Goal: Task Accomplishment & Management: Use online tool/utility

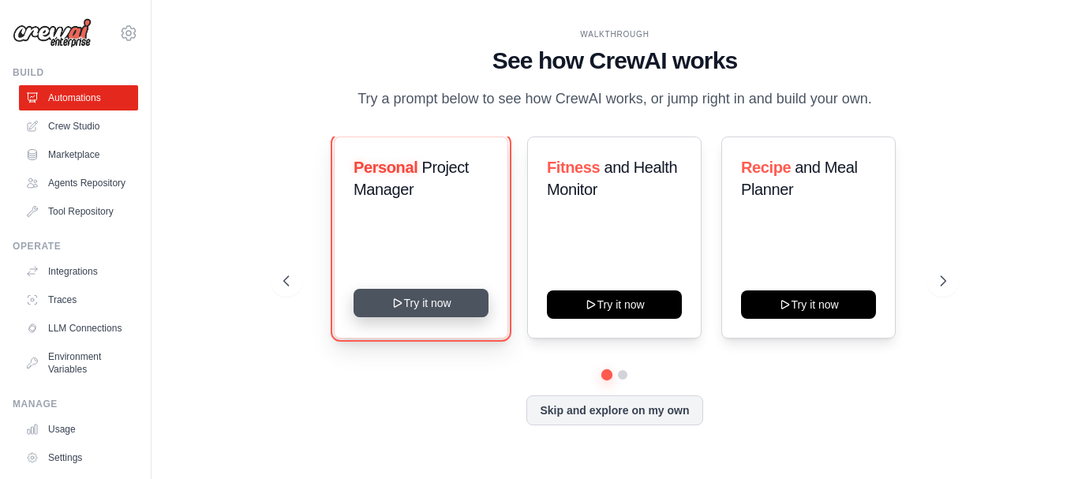
click at [430, 300] on button "Try it now" at bounding box center [420, 303] width 135 height 28
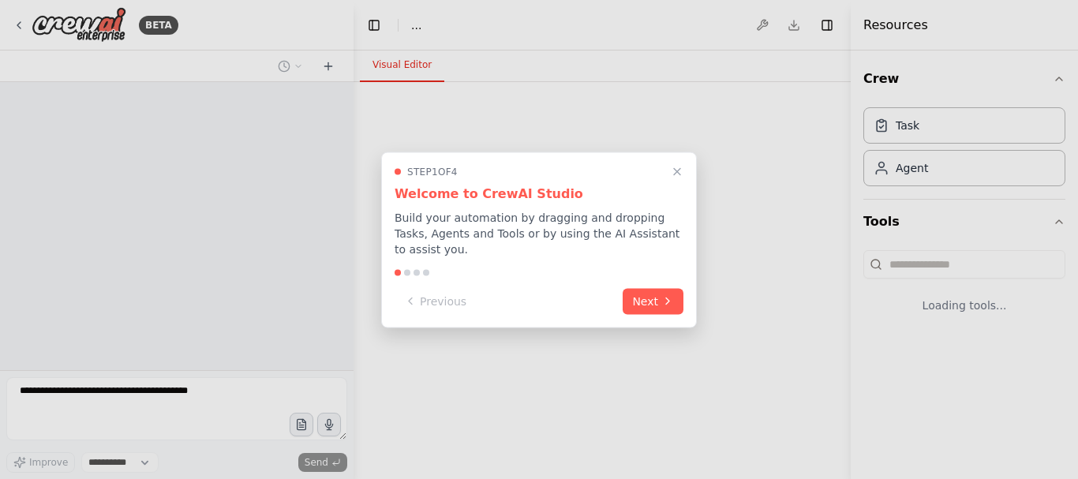
select select "****"
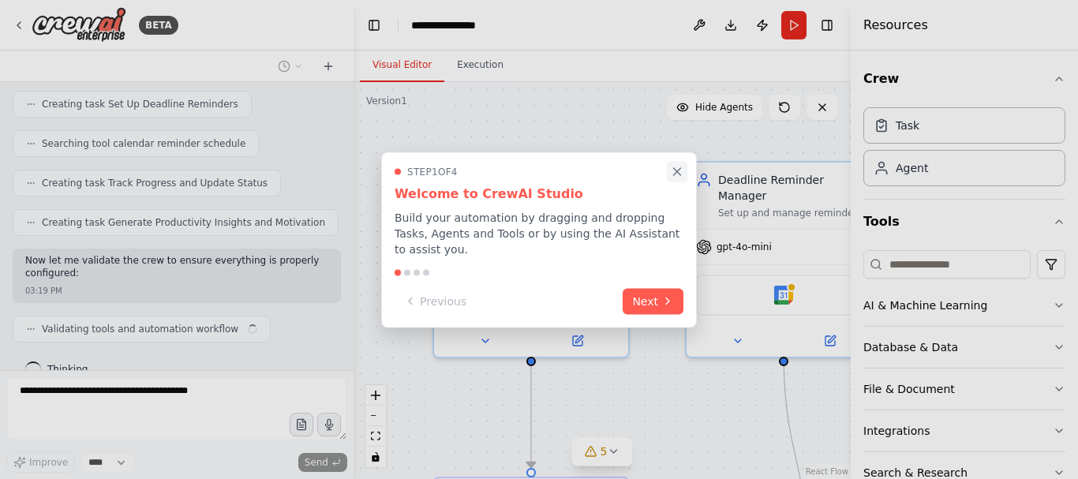
scroll to position [792, 0]
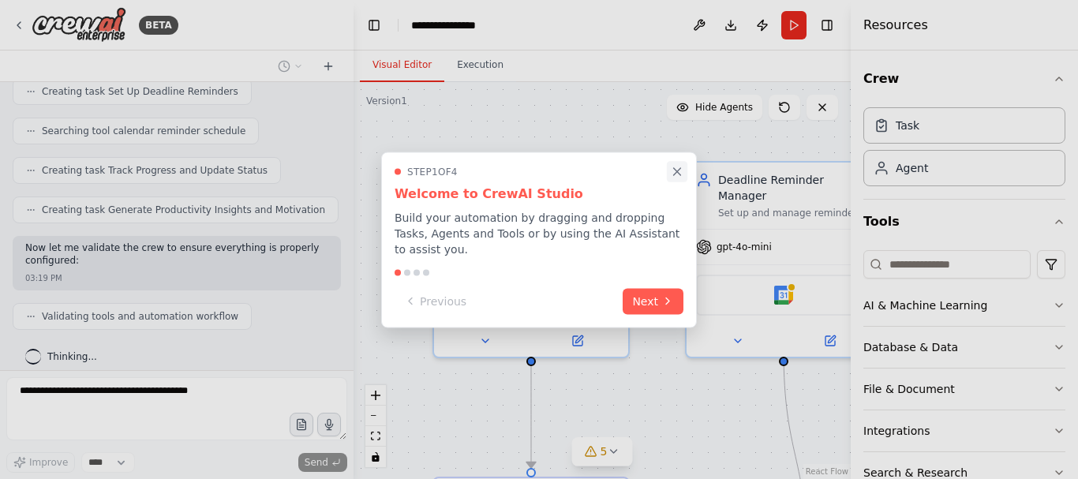
click at [682, 178] on icon "Close walkthrough" at bounding box center [677, 171] width 14 height 14
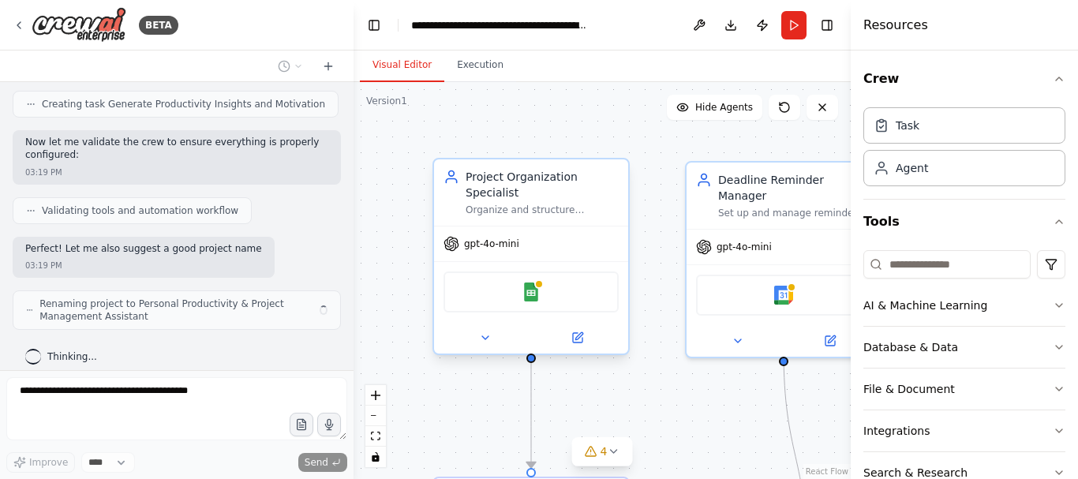
scroll to position [910, 0]
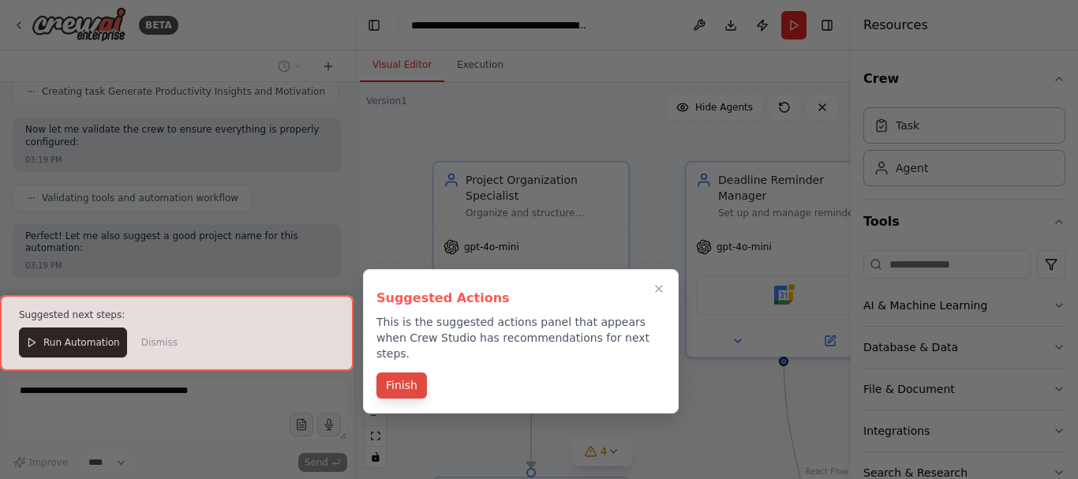
click at [393, 372] on button "Finish" at bounding box center [401, 385] width 50 height 26
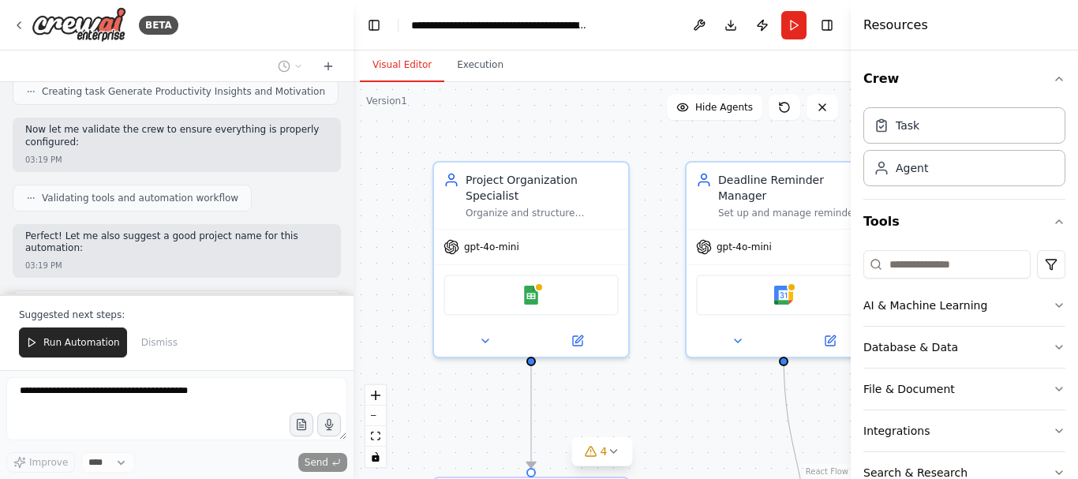
scroll to position [82, 0]
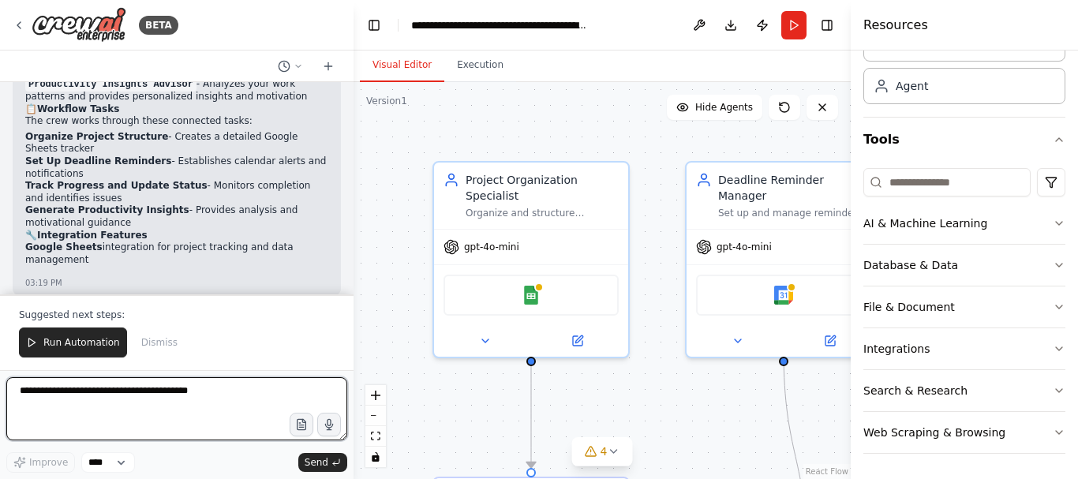
click at [196, 399] on textarea at bounding box center [176, 408] width 341 height 63
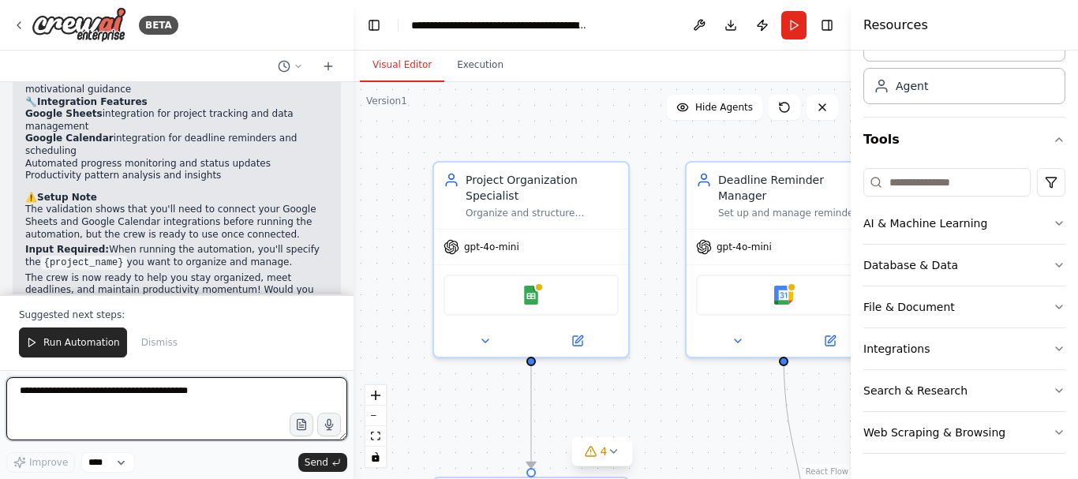
scroll to position [1481, 0]
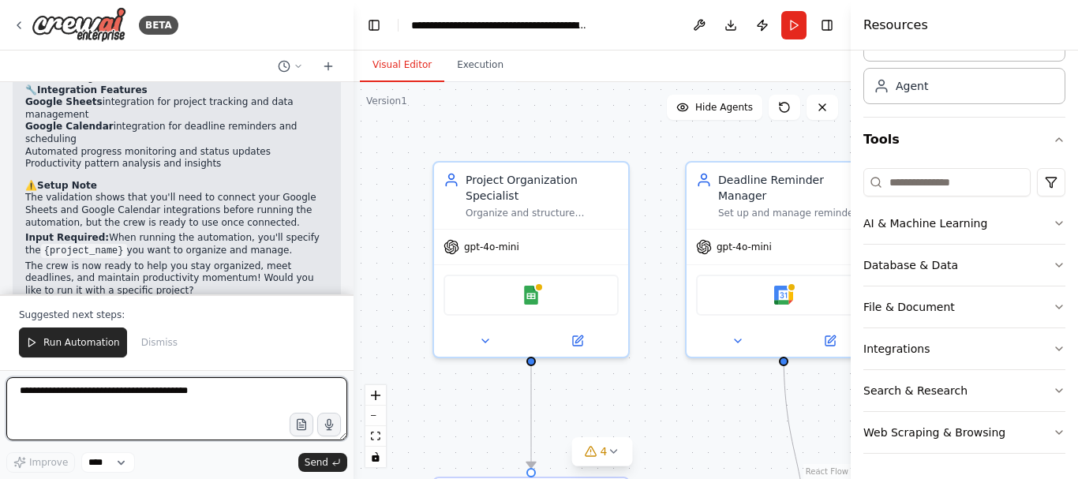
paste textarea "**********"
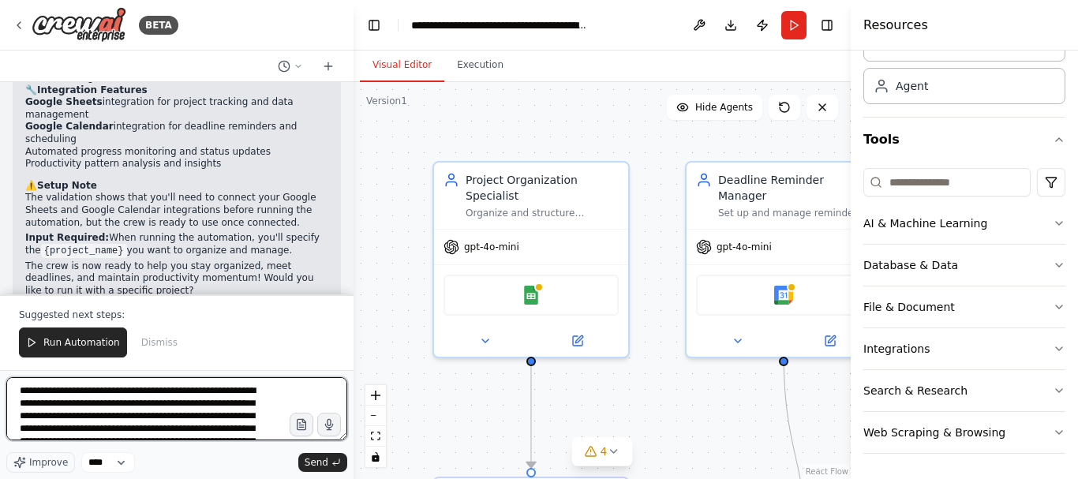
scroll to position [172, 0]
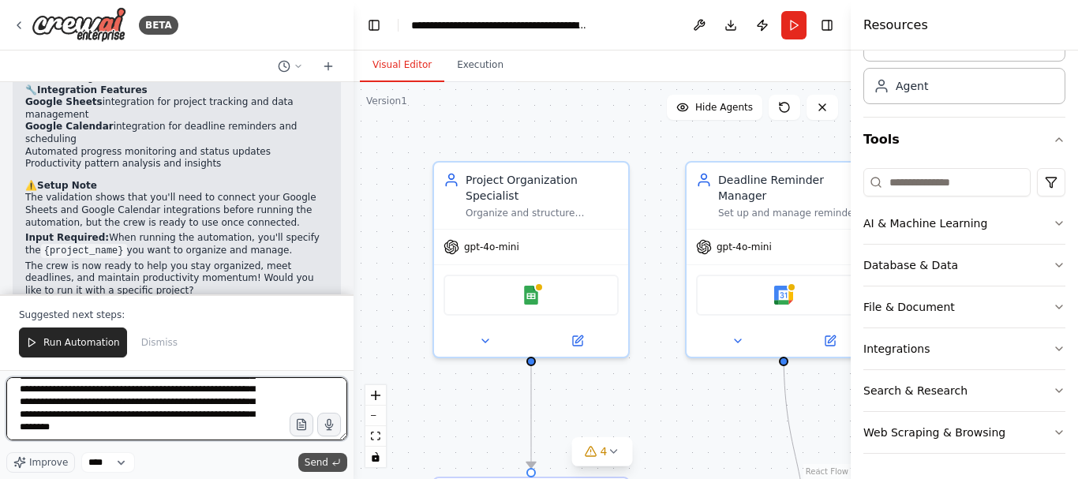
type textarea "**********"
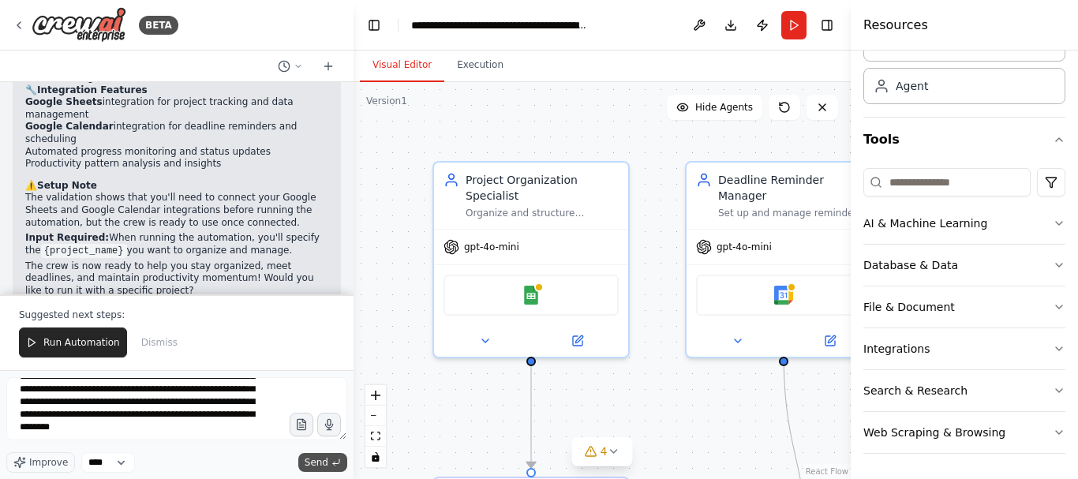
click at [324, 459] on span "Send" at bounding box center [317, 462] width 24 height 13
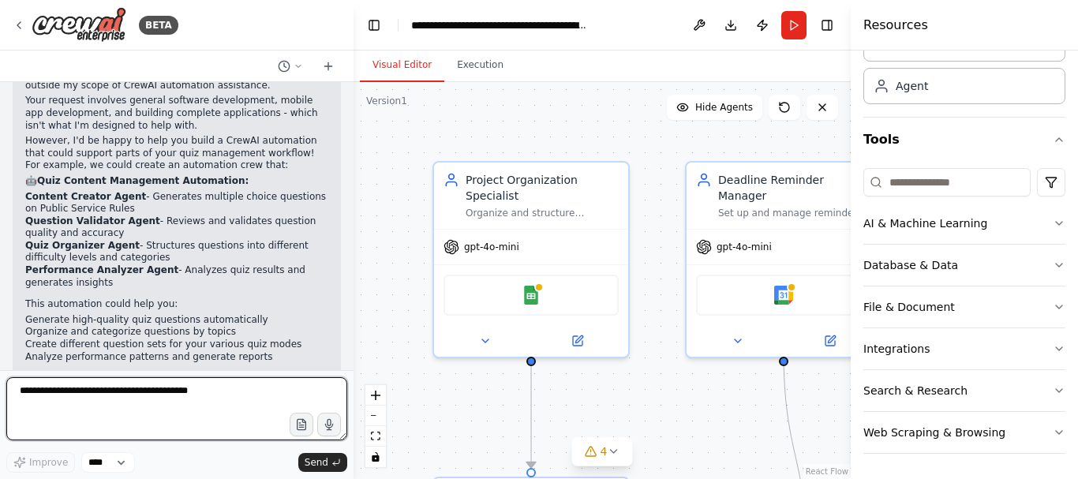
scroll to position [2057, 0]
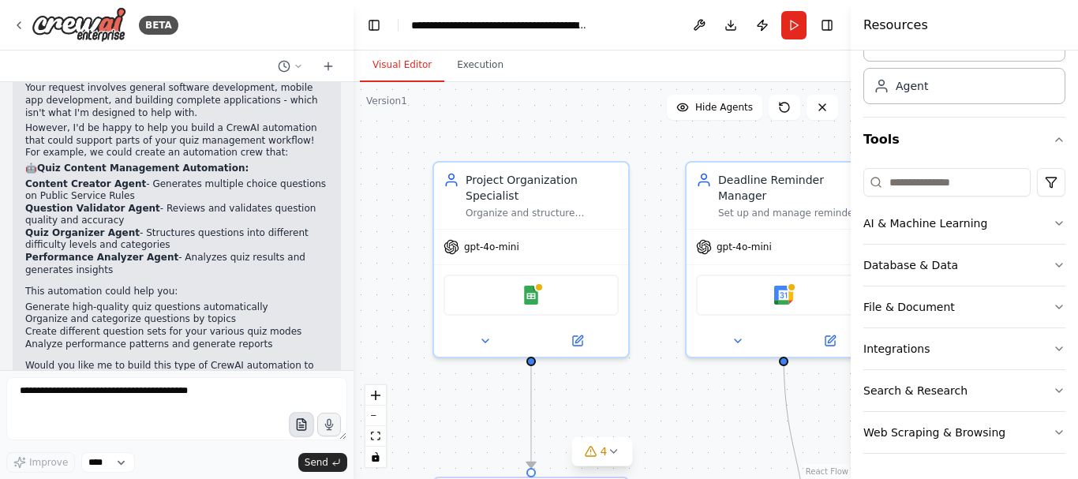
click at [299, 424] on icon "button" at bounding box center [300, 424] width 13 height 13
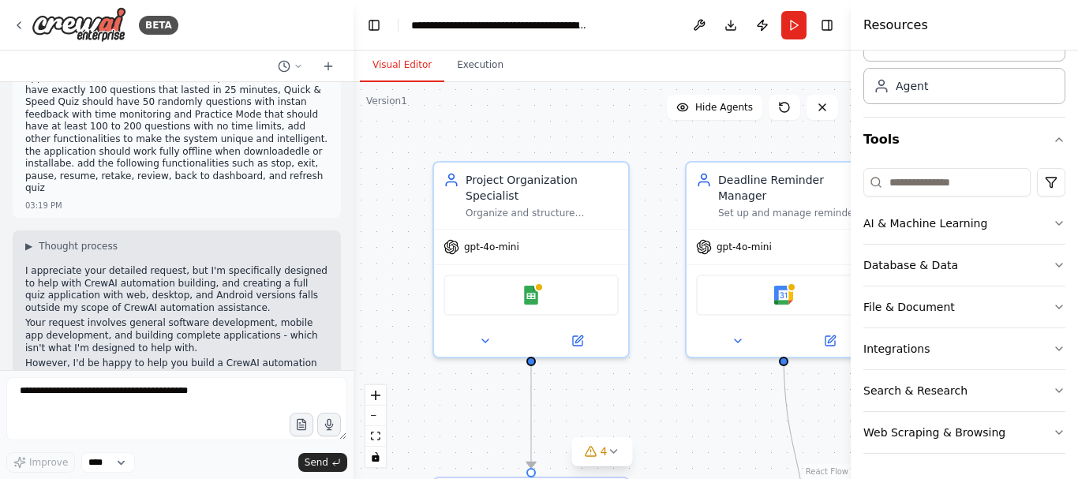
scroll to position [1915, 0]
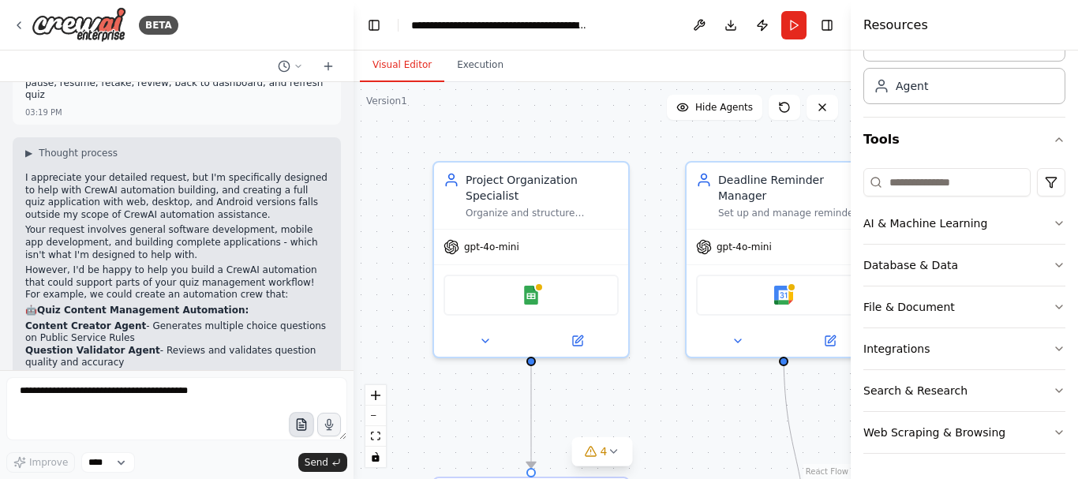
click at [299, 424] on icon "button" at bounding box center [300, 424] width 13 height 13
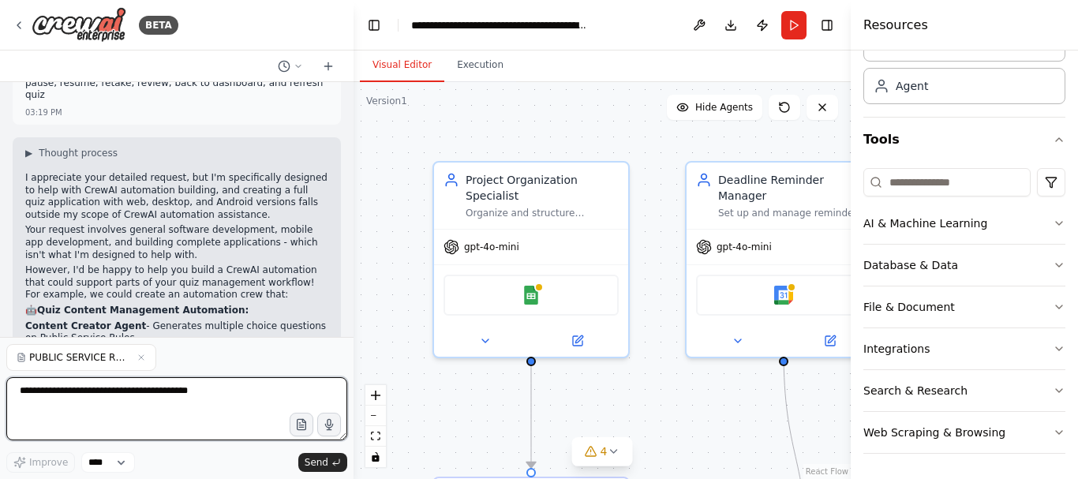
click at [103, 384] on textarea at bounding box center [176, 408] width 341 height 63
paste textarea "**********"
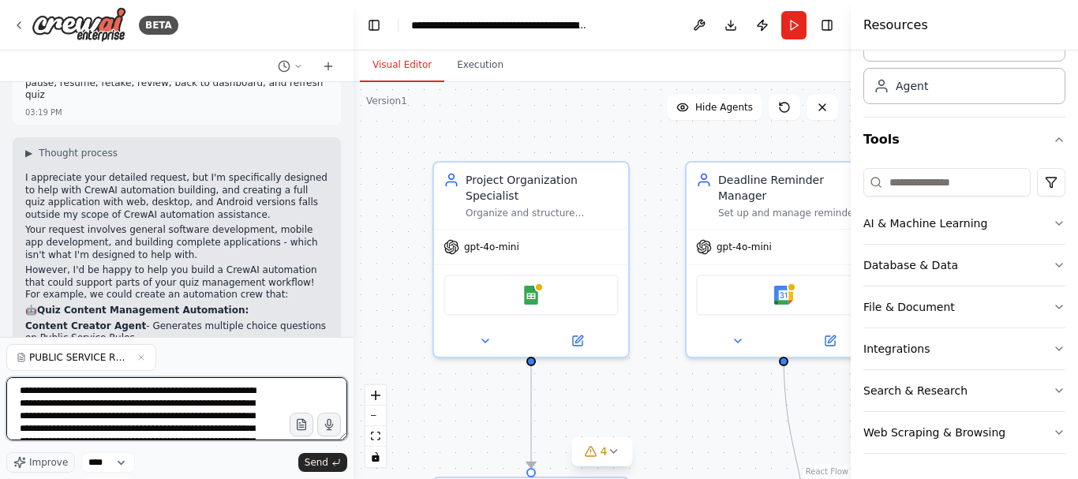
scroll to position [172, 0]
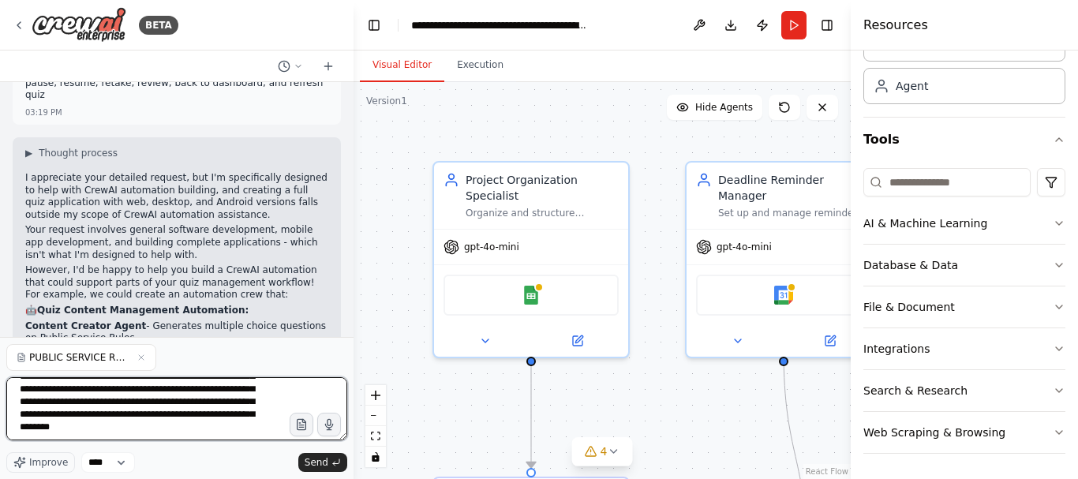
click at [216, 400] on textarea "**********" at bounding box center [176, 408] width 341 height 63
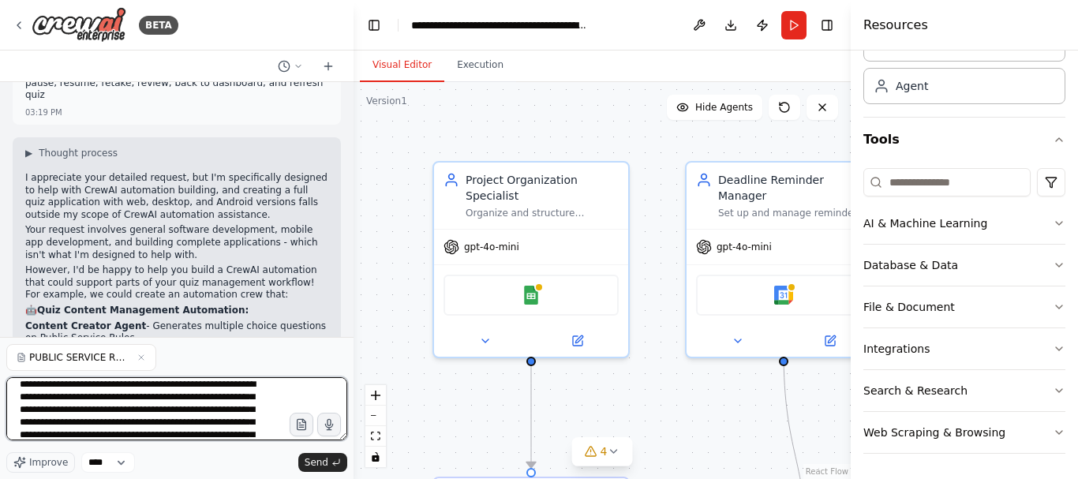
scroll to position [0, 0]
drag, startPoint x: 158, startPoint y: 386, endPoint x: 133, endPoint y: 387, distance: 25.3
click at [133, 387] on textarea "**********" at bounding box center [176, 408] width 341 height 63
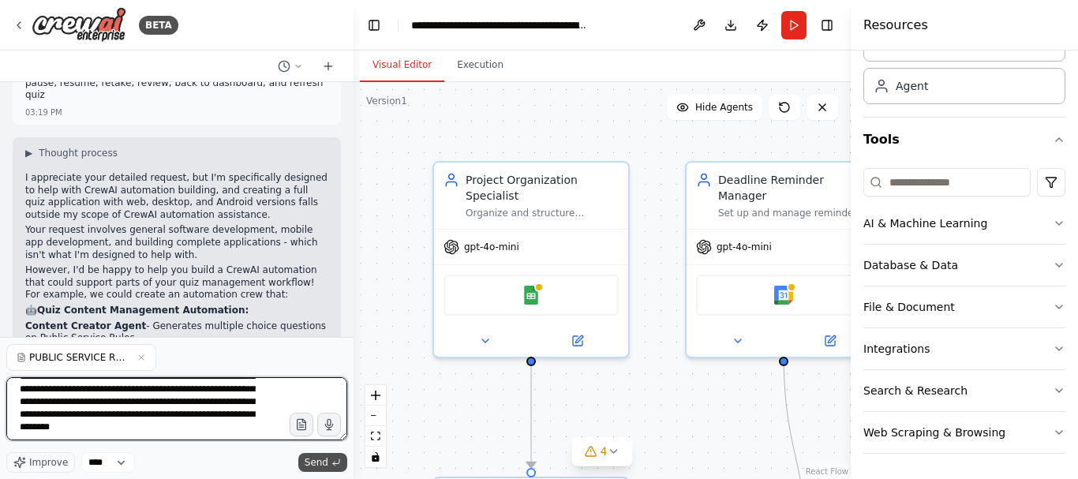
type textarea "**********"
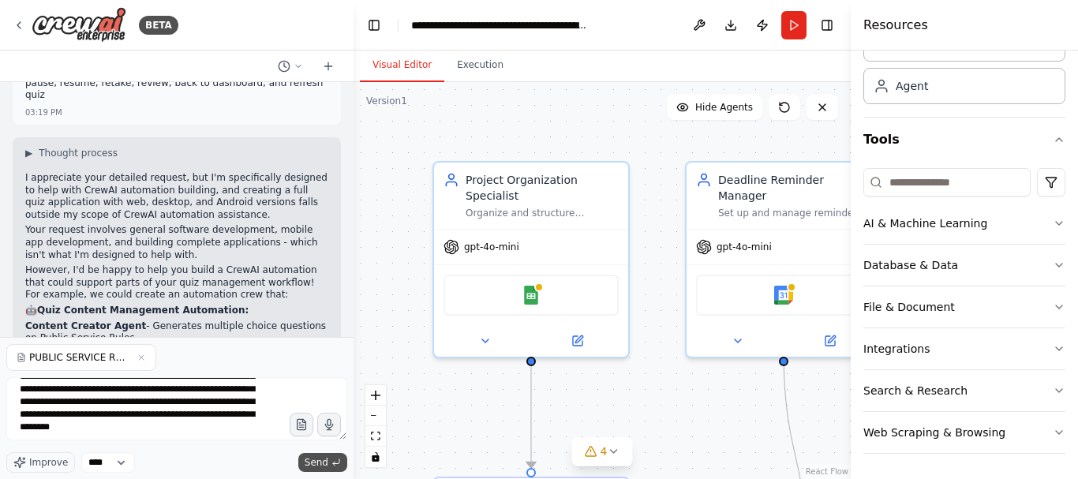
click at [322, 458] on span "Send" at bounding box center [317, 462] width 24 height 13
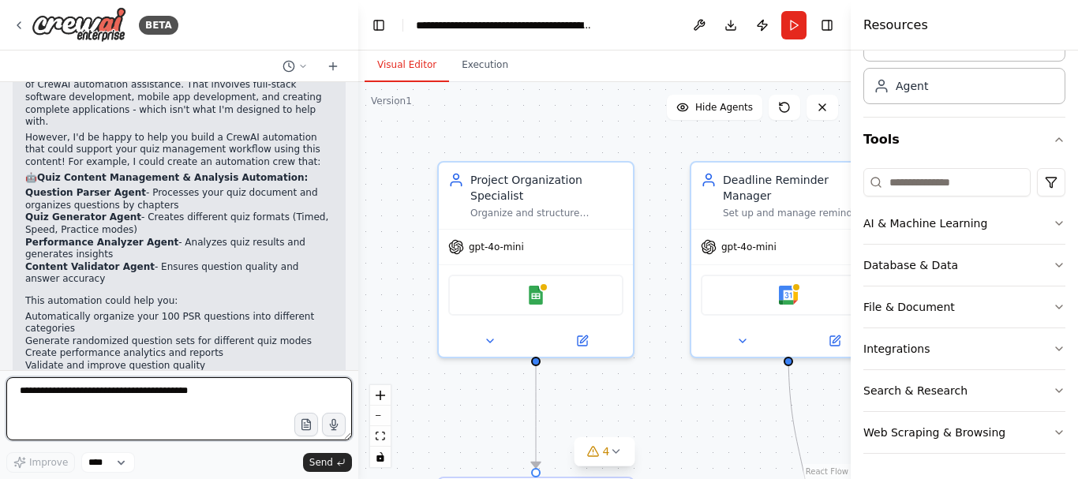
scroll to position [2801, 0]
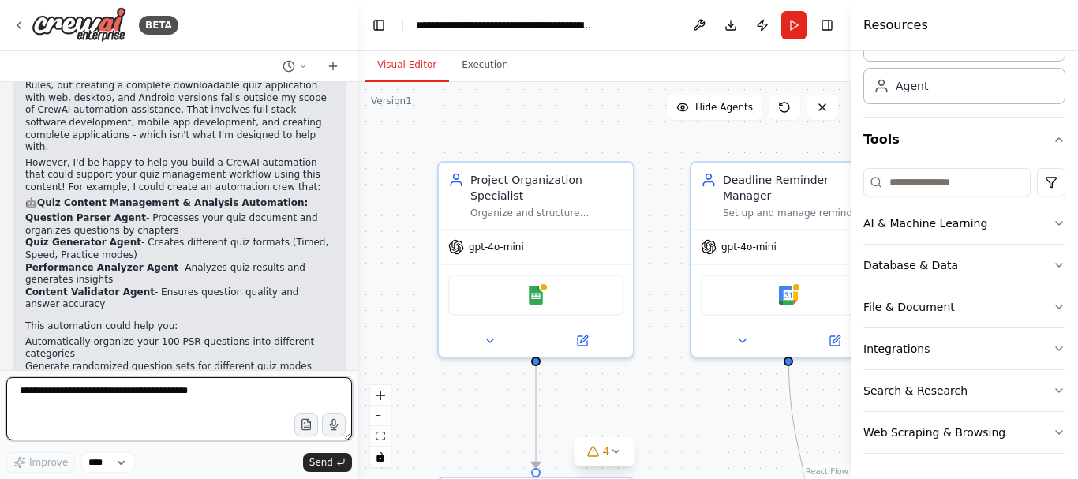
drag, startPoint x: 347, startPoint y: 340, endPoint x: 358, endPoint y: 339, distance: 11.1
click at [358, 339] on div "BETA Create a crew that helps organize your personal projects, sets reminders f…" at bounding box center [539, 239] width 1078 height 479
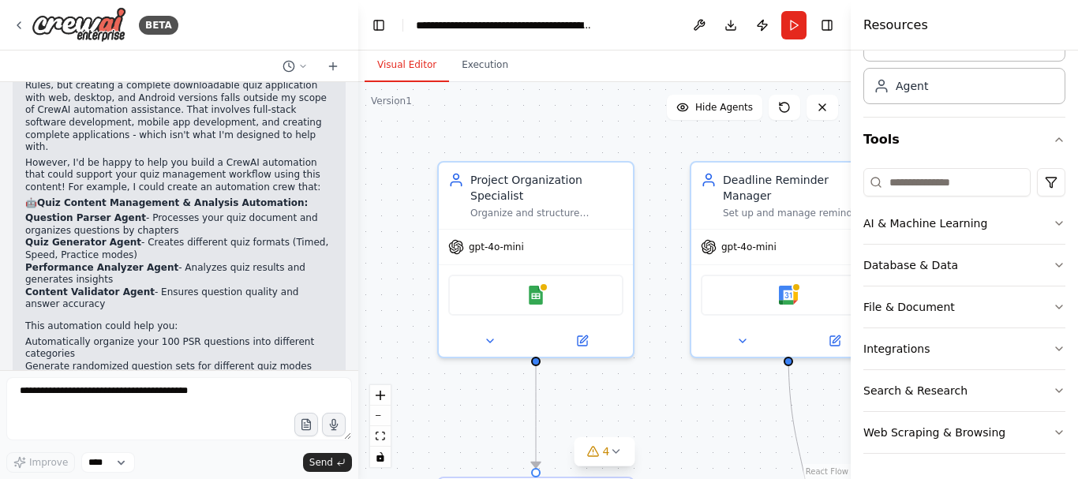
click at [256, 385] on li "Validate and improve question quality" at bounding box center [179, 391] width 308 height 13
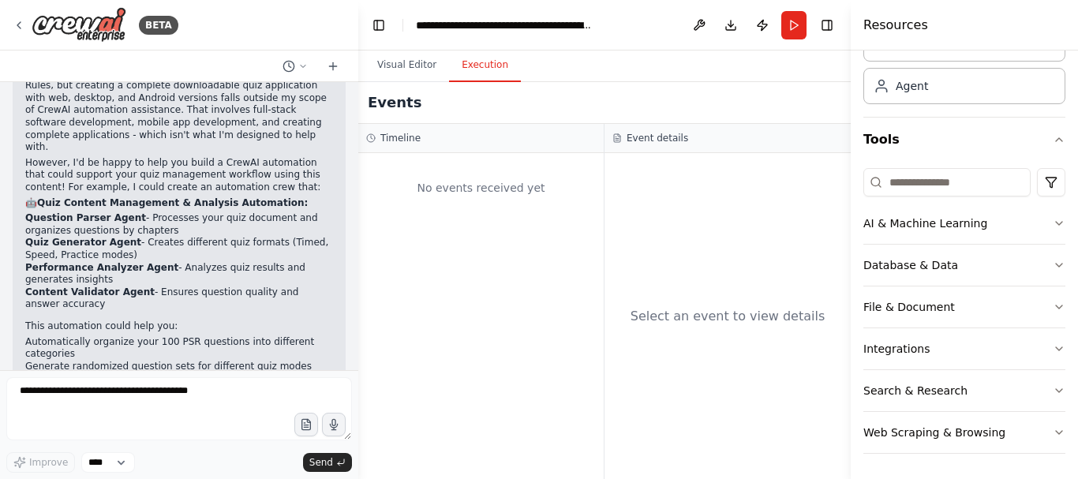
click at [473, 66] on button "Execution" at bounding box center [485, 65] width 72 height 33
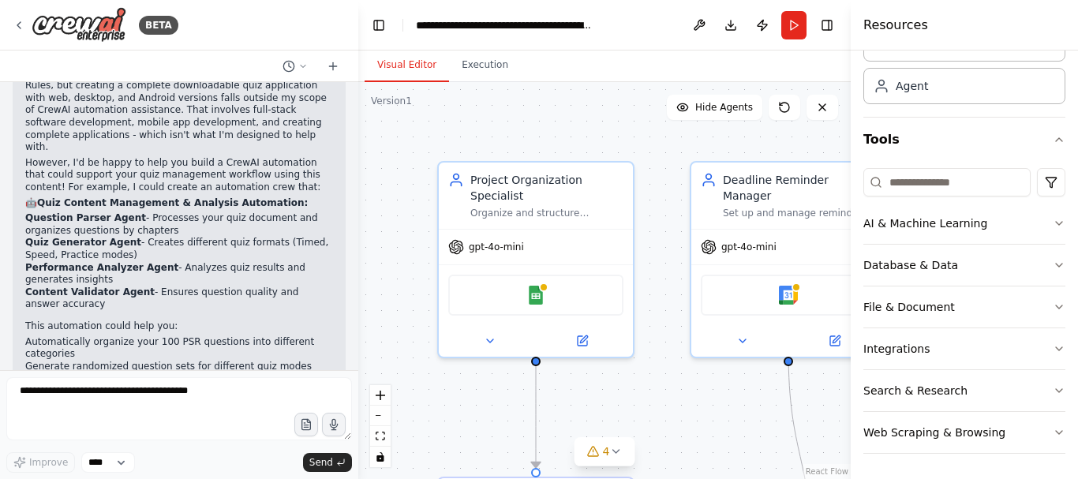
click at [398, 66] on button "Visual Editor" at bounding box center [407, 65] width 84 height 33
click at [792, 27] on button "Run" at bounding box center [793, 25] width 25 height 28
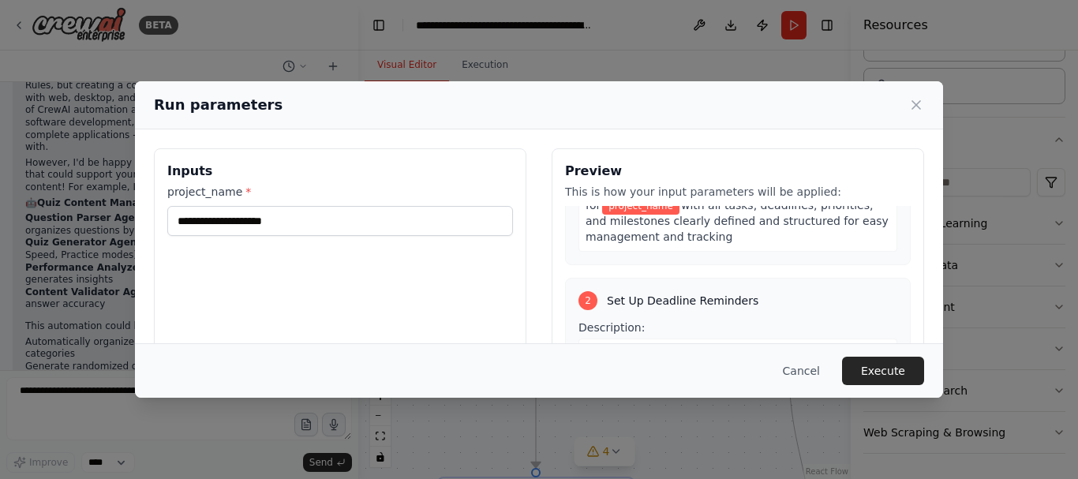
scroll to position [0, 0]
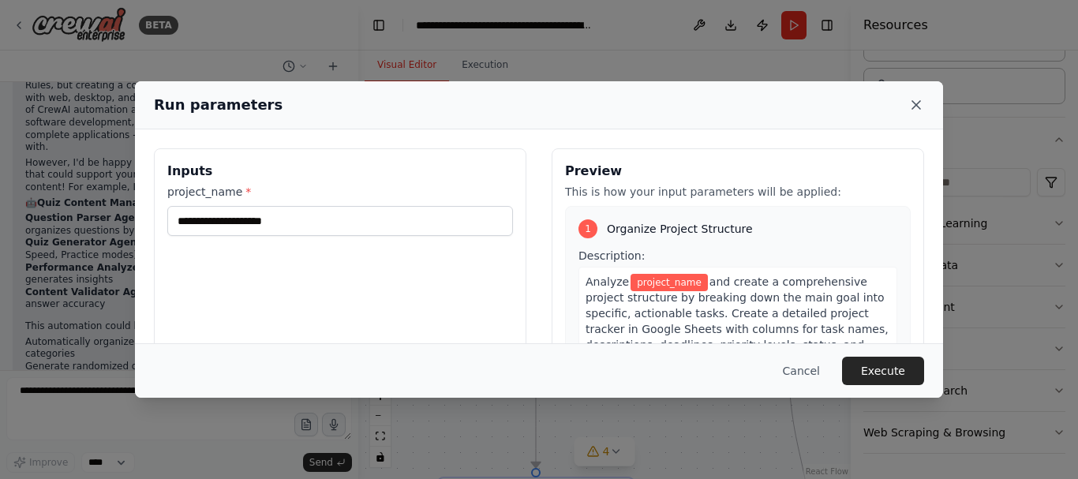
click at [915, 105] on icon at bounding box center [916, 105] width 8 height 8
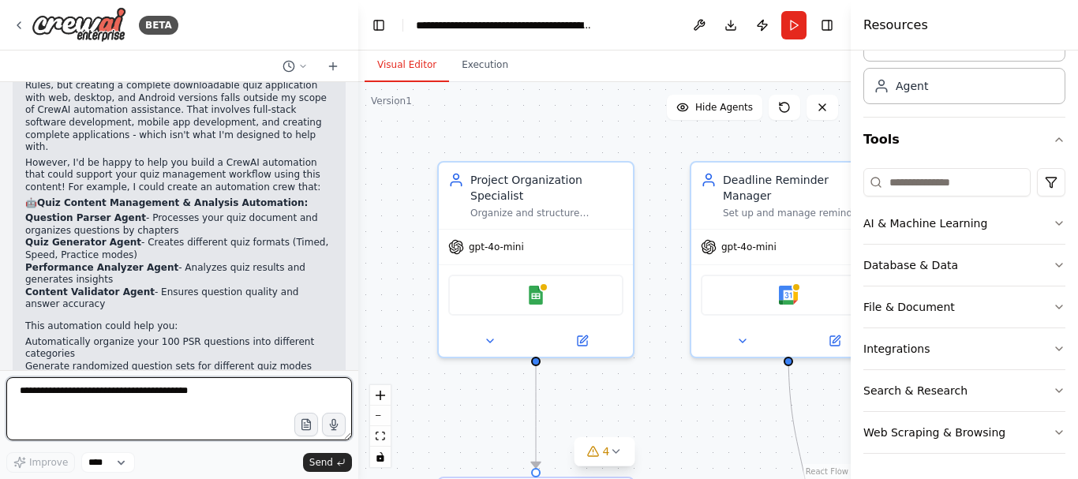
click at [144, 405] on textarea at bounding box center [179, 408] width 346 height 63
type textarea "**********"
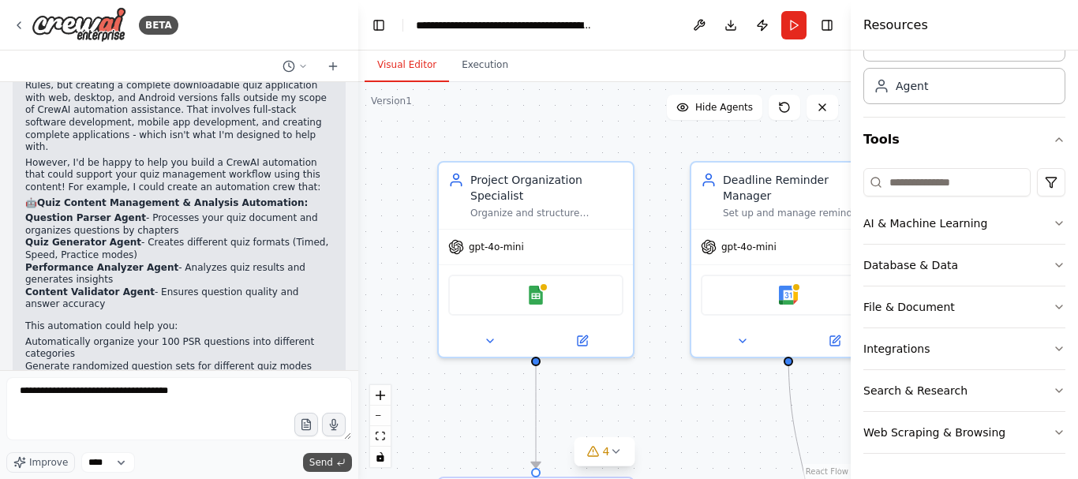
click at [330, 463] on span "Send" at bounding box center [321, 462] width 24 height 13
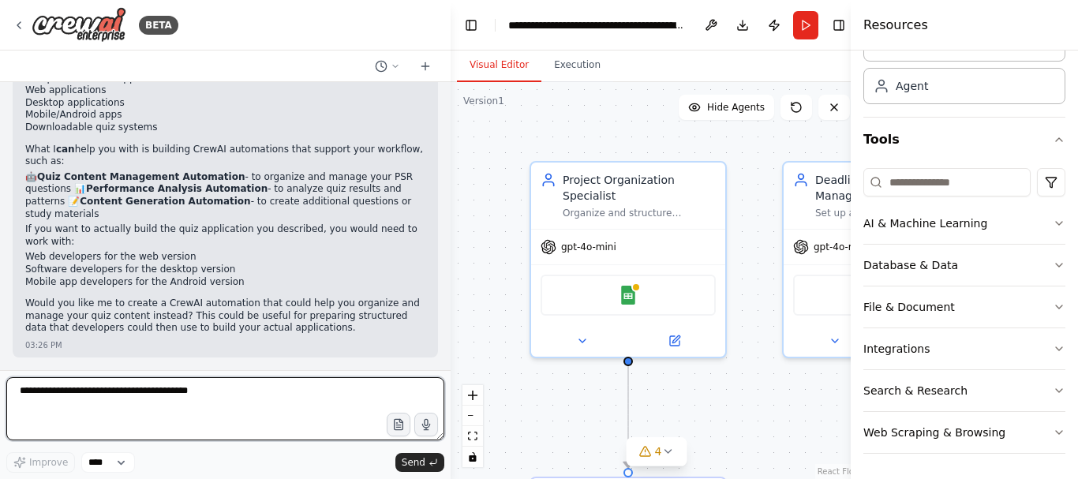
scroll to position [2645, 0]
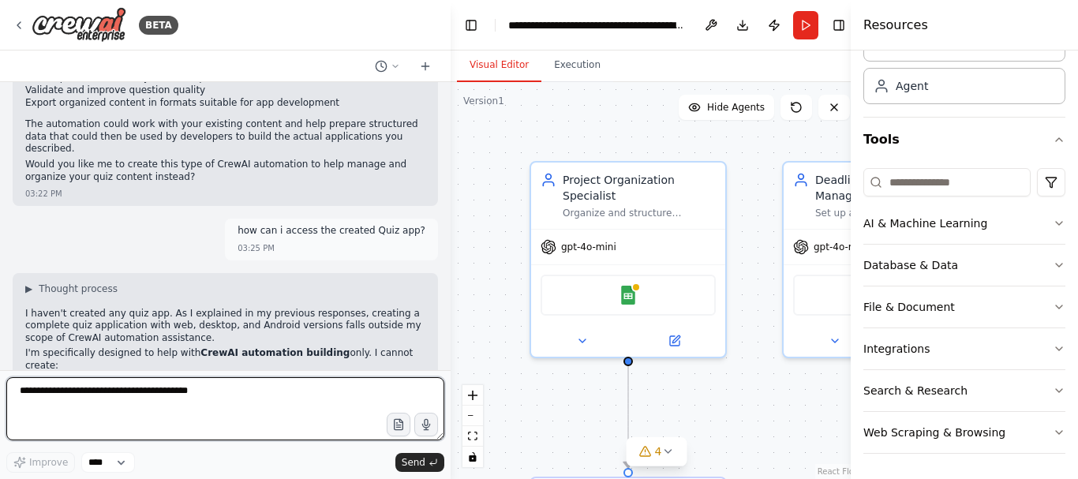
drag, startPoint x: 357, startPoint y: 277, endPoint x: 451, endPoint y: 265, distance: 93.8
click at [451, 265] on div "BETA Create a crew that helps organize your personal projects, sets reminders f…" at bounding box center [539, 239] width 1078 height 479
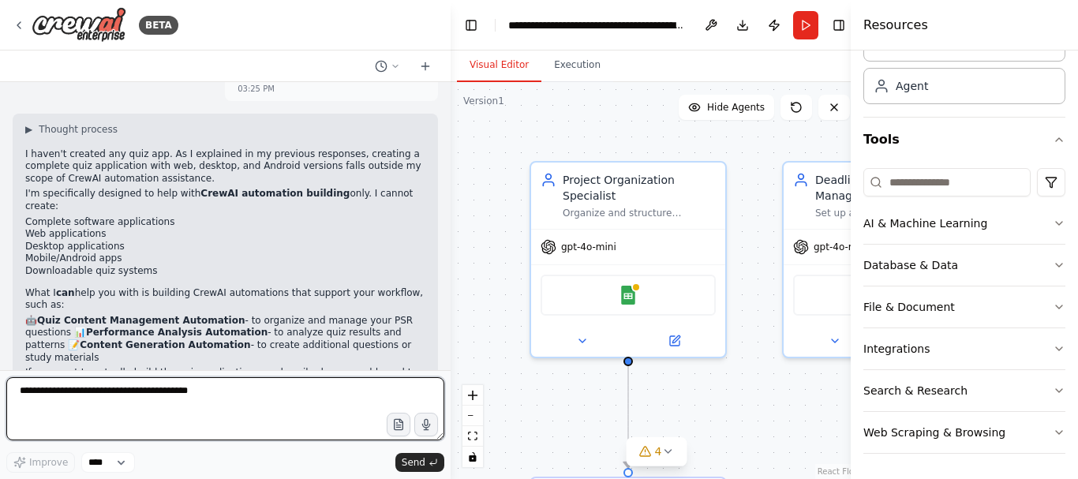
scroll to position [2811, 0]
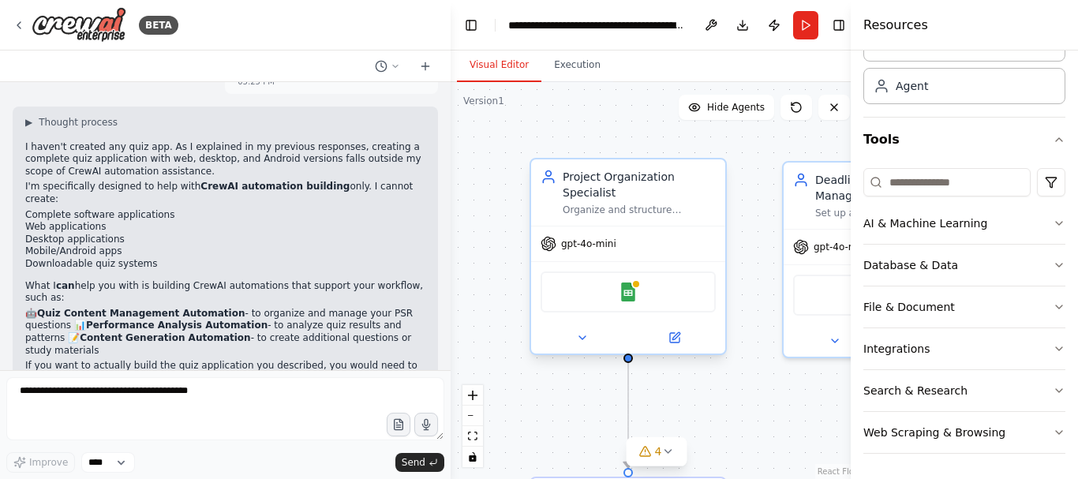
click at [604, 281] on div "Google Sheets" at bounding box center [627, 291] width 175 height 41
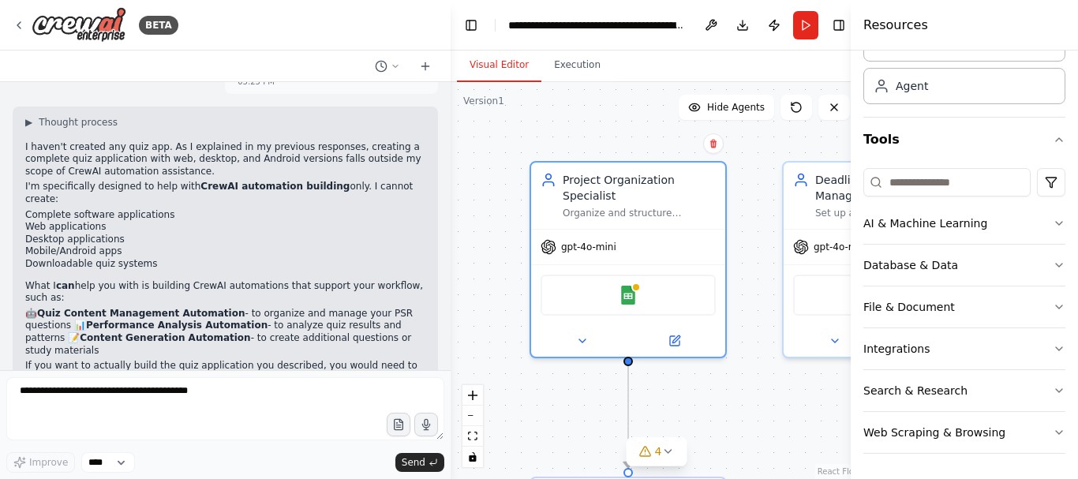
scroll to position [0, 0]
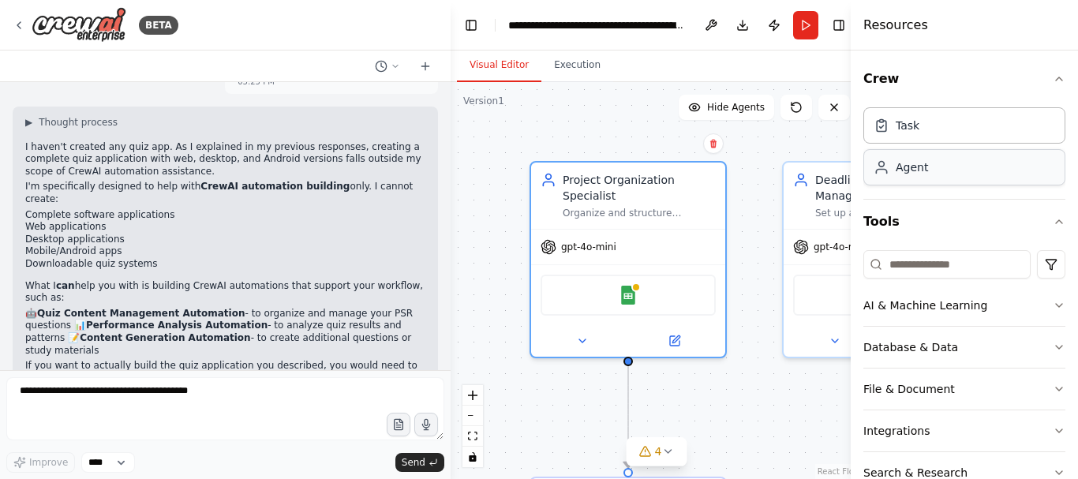
click at [929, 171] on div "Agent" at bounding box center [964, 167] width 202 height 36
click at [803, 24] on button "Run" at bounding box center [805, 25] width 25 height 28
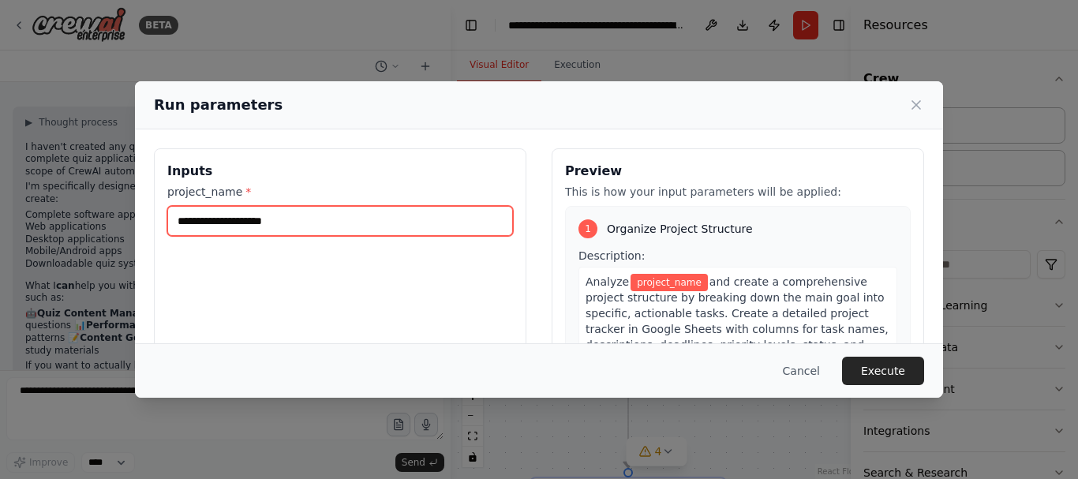
click at [342, 223] on input "project_name *" at bounding box center [340, 221] width 346 height 30
type input "**********"
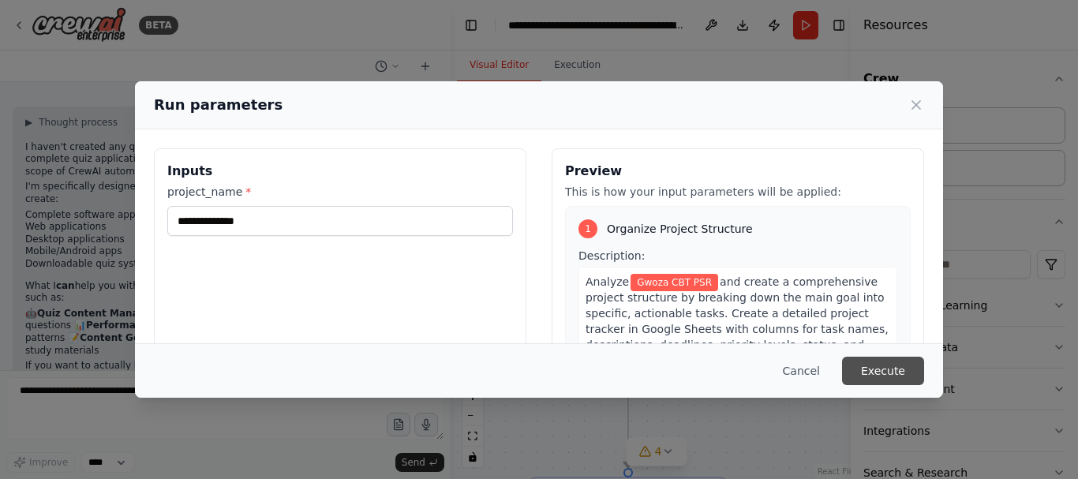
click at [883, 371] on button "Execute" at bounding box center [883, 371] width 82 height 28
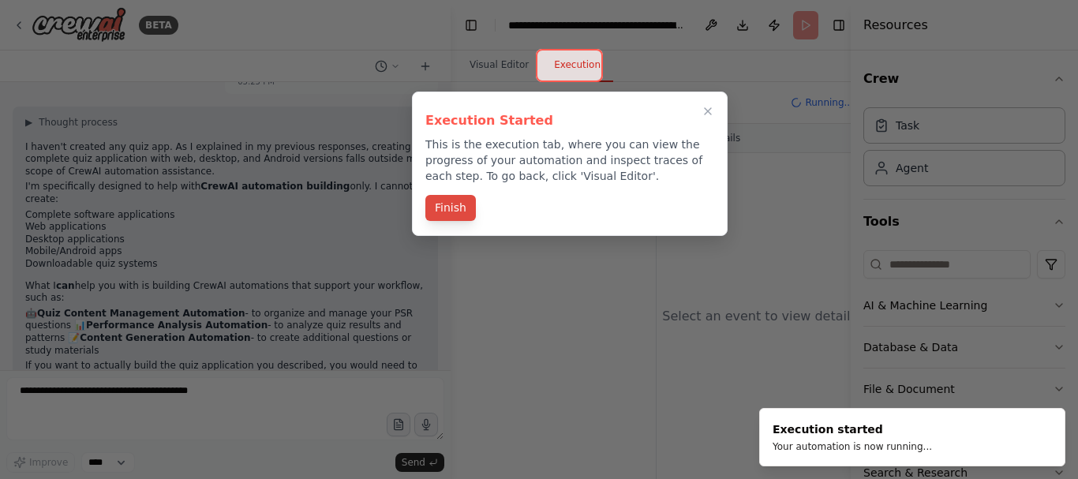
click at [437, 207] on button "Finish" at bounding box center [450, 208] width 50 height 26
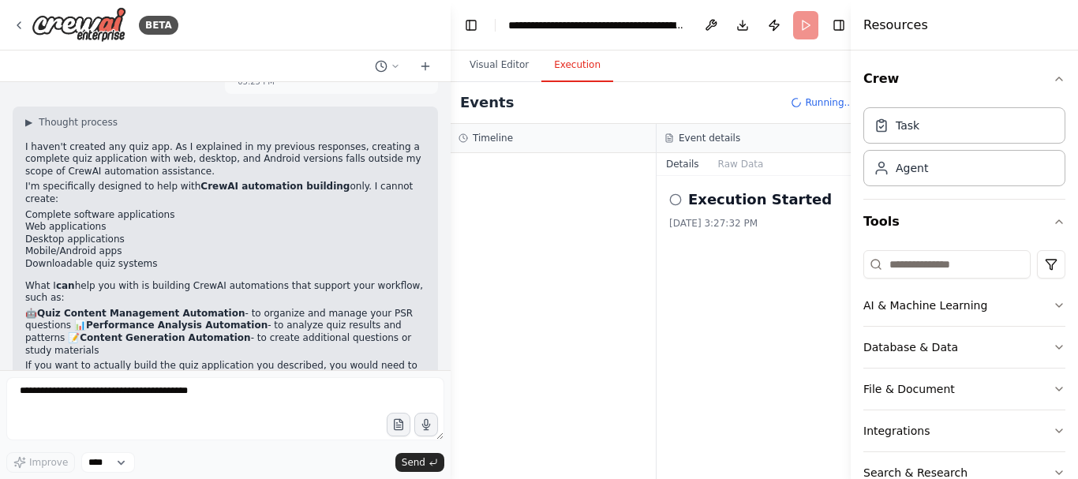
click at [674, 204] on circle at bounding box center [675, 199] width 10 height 10
click at [674, 201] on icon at bounding box center [675, 199] width 13 height 13
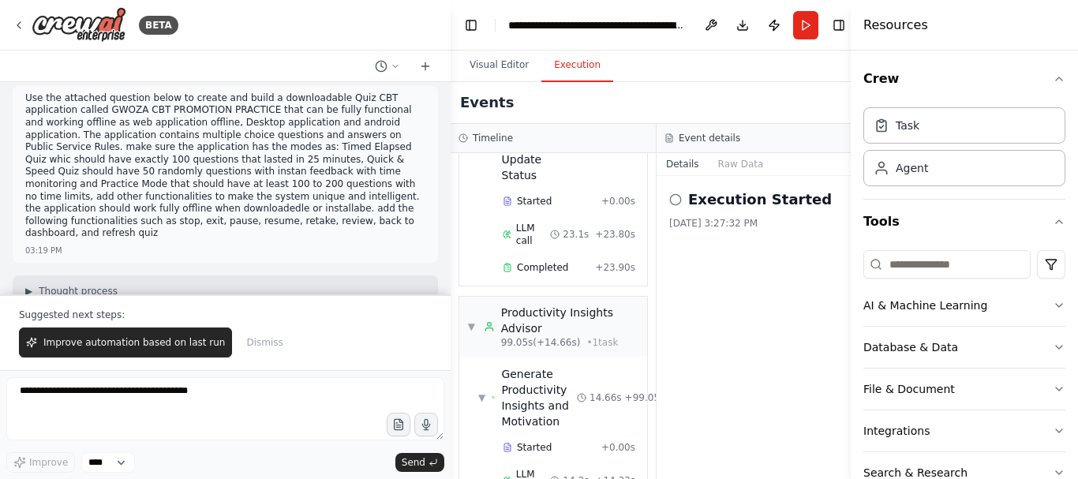
scroll to position [671, 0]
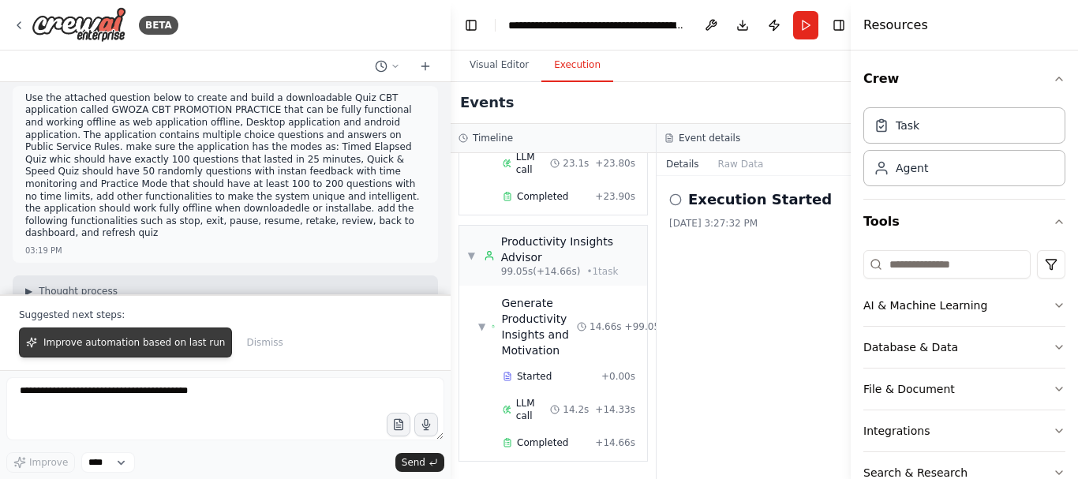
click at [54, 341] on span "Improve automation based on last run" at bounding box center [133, 342] width 181 height 13
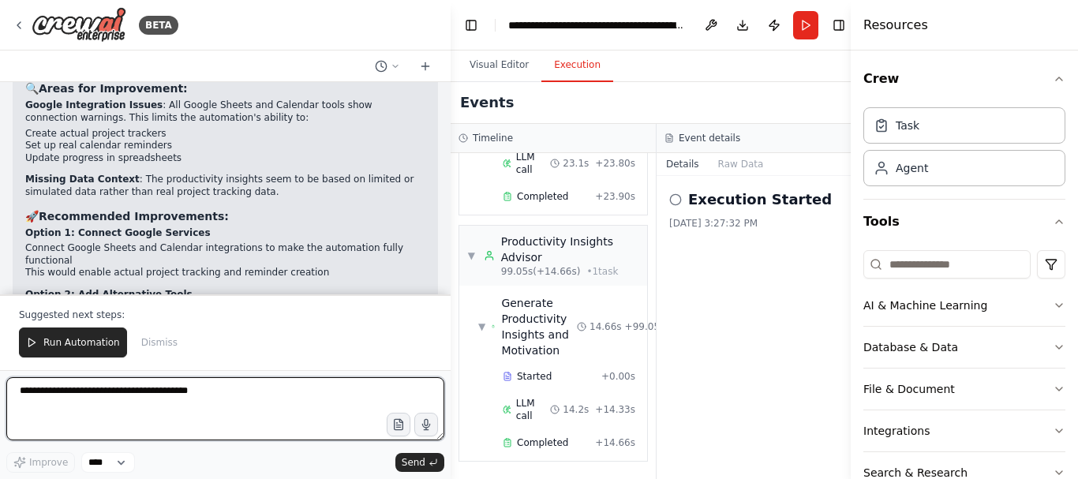
scroll to position [3700, 0]
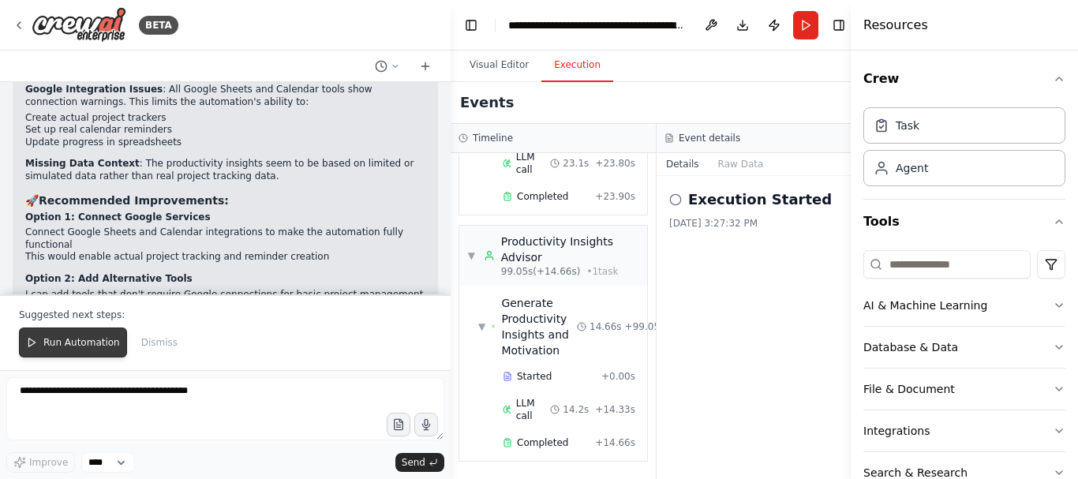
click at [84, 346] on span "Run Automation" at bounding box center [81, 342] width 77 height 13
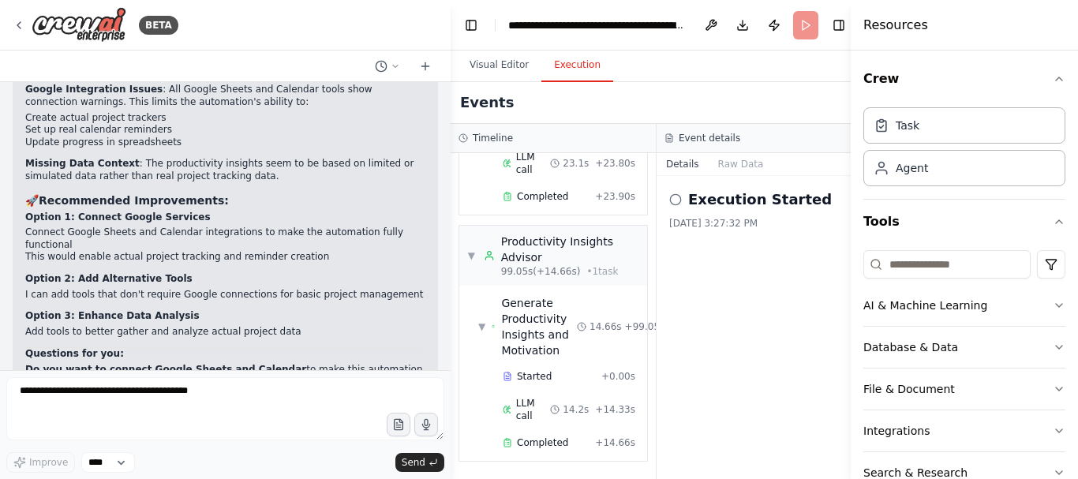
scroll to position [3625, 0]
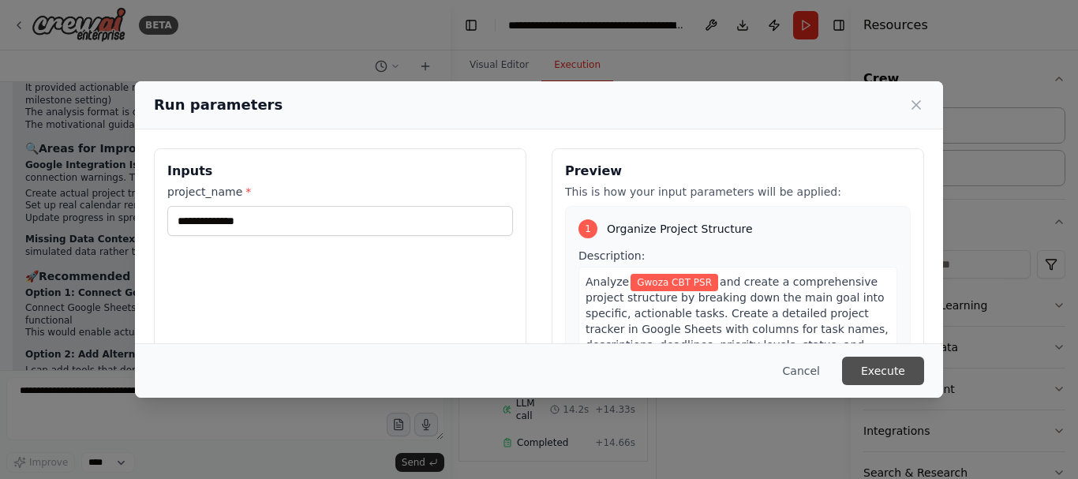
click at [892, 372] on button "Execute" at bounding box center [883, 371] width 82 height 28
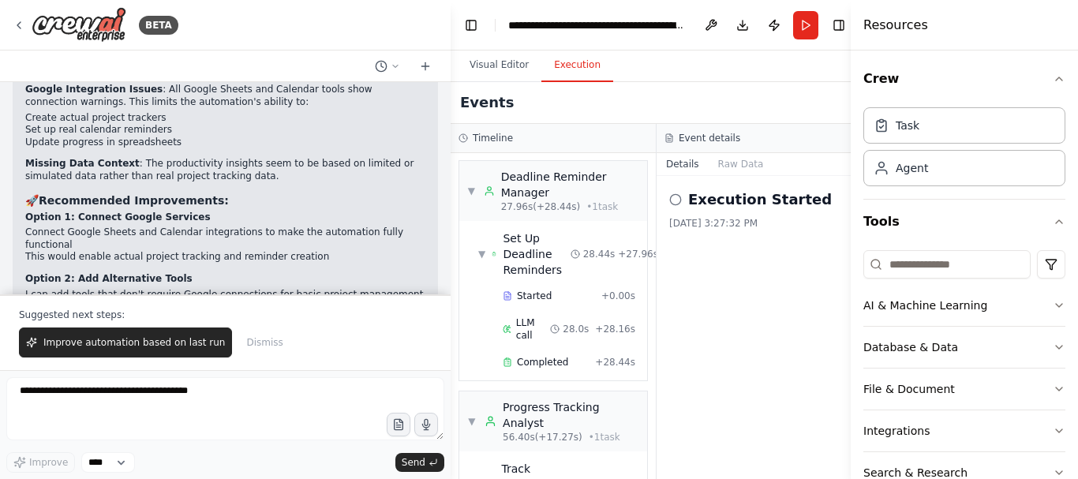
scroll to position [0, 0]
click at [471, 24] on button "Toggle Left Sidebar" at bounding box center [471, 25] width 22 height 22
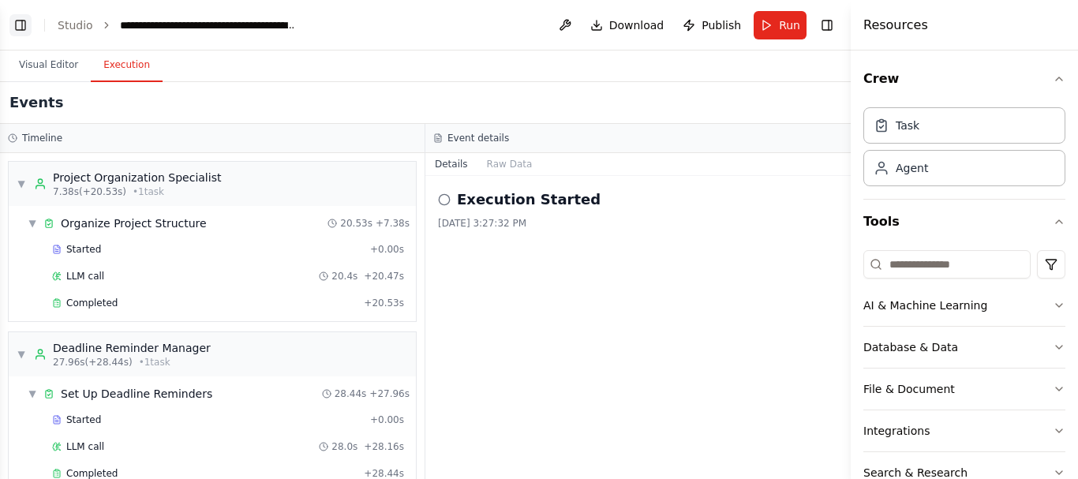
click at [19, 21] on button "Toggle Left Sidebar" at bounding box center [20, 25] width 22 height 22
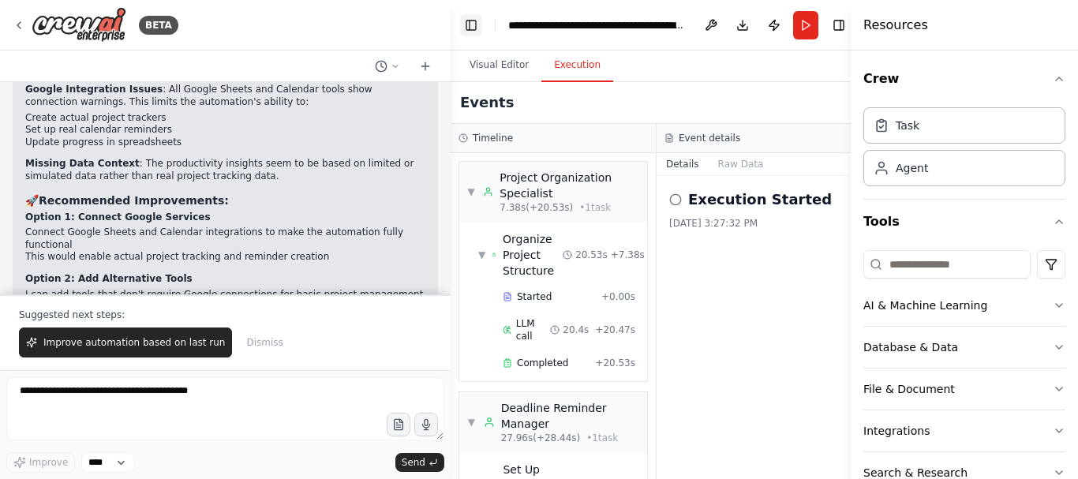
click at [472, 24] on button "Toggle Left Sidebar" at bounding box center [471, 25] width 22 height 22
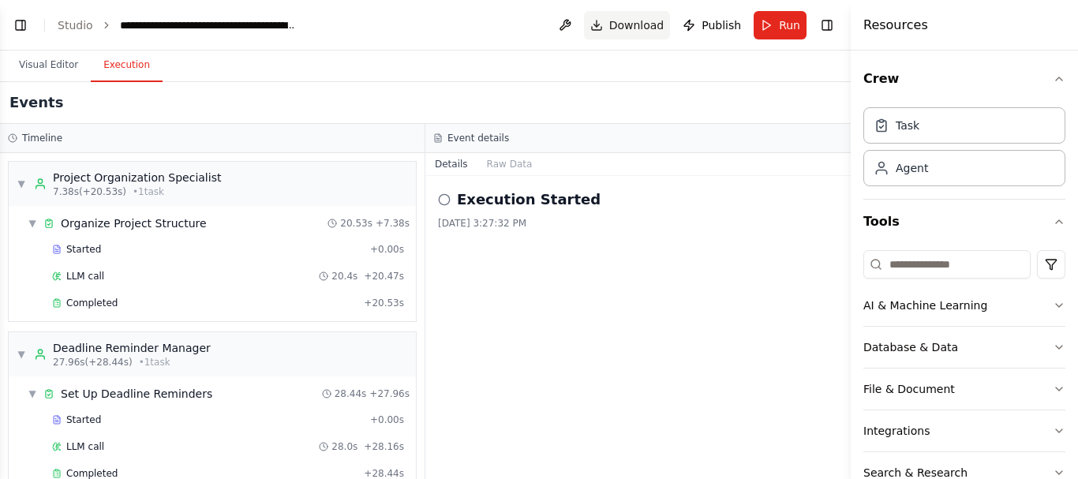
click at [644, 24] on span "Download" at bounding box center [636, 25] width 55 height 16
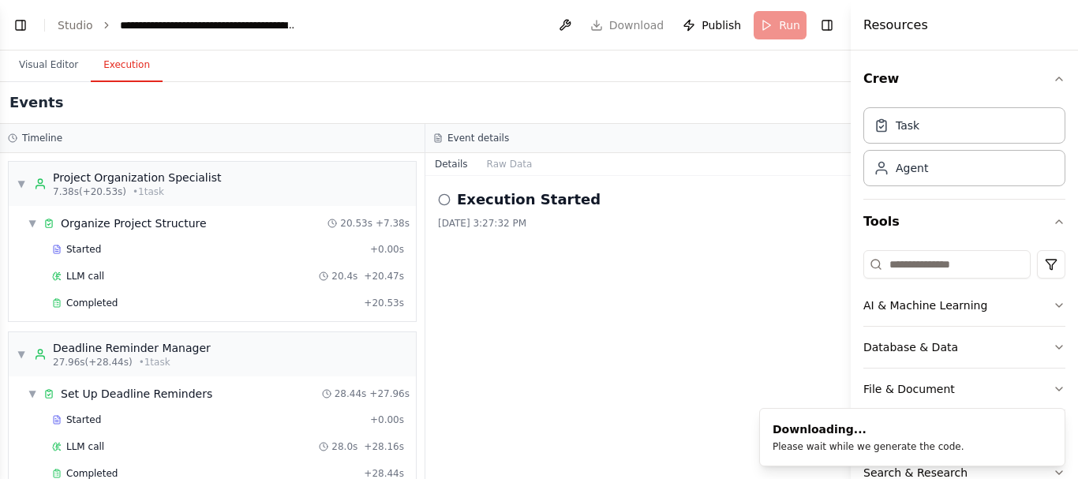
scroll to position [82, 0]
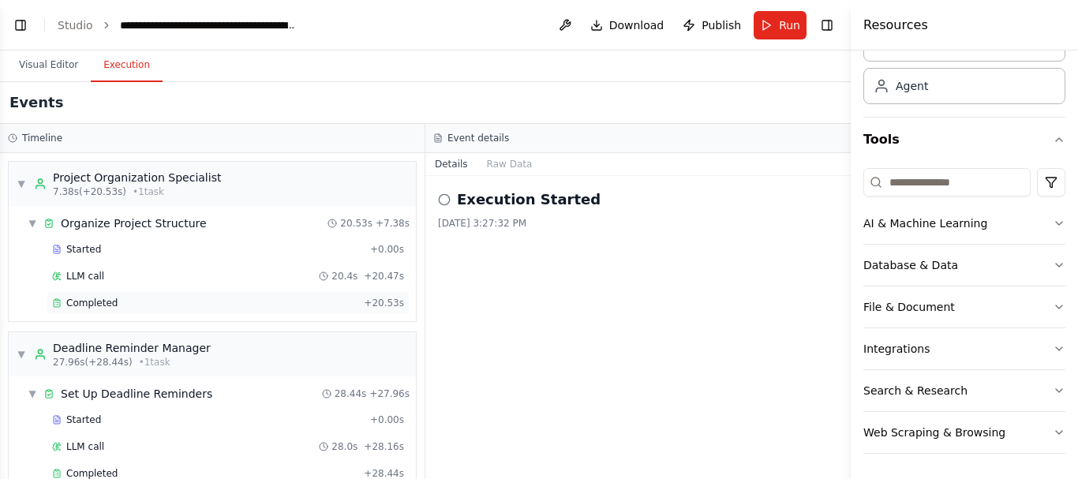
click at [97, 302] on span "Completed" at bounding box center [91, 303] width 51 height 13
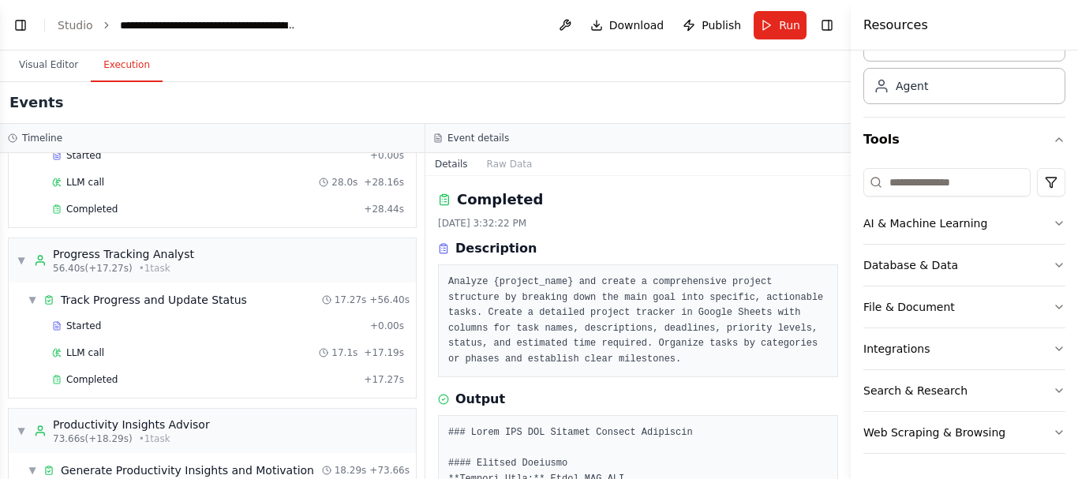
scroll to position [372, 0]
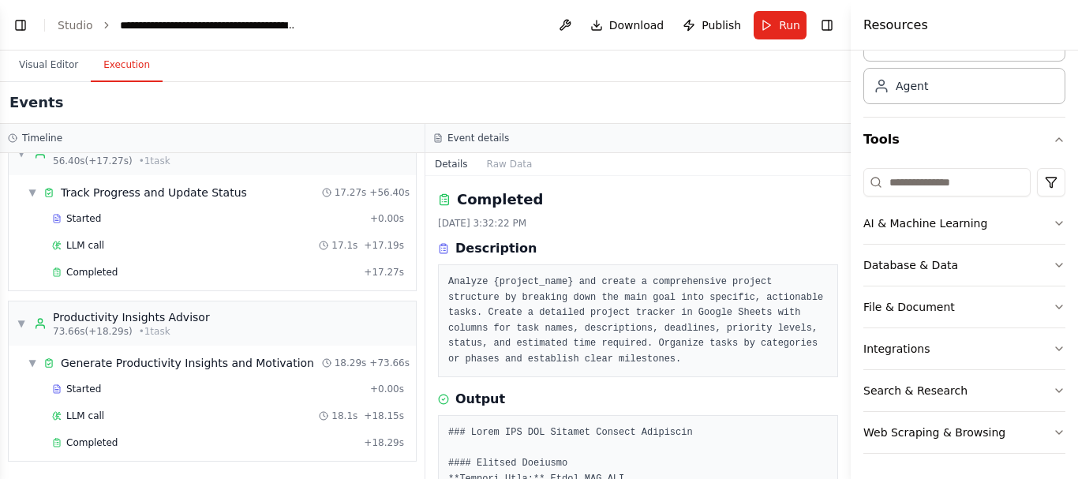
drag, startPoint x: 847, startPoint y: 223, endPoint x: 839, endPoint y: 219, distance: 9.9
click at [839, 219] on div "BETA Create a crew that helps organize your personal projects, sets reminders f…" at bounding box center [539, 239] width 1078 height 479
click at [843, 215] on div "BETA Create a crew that helps organize your personal projects, sets reminders f…" at bounding box center [539, 239] width 1078 height 479
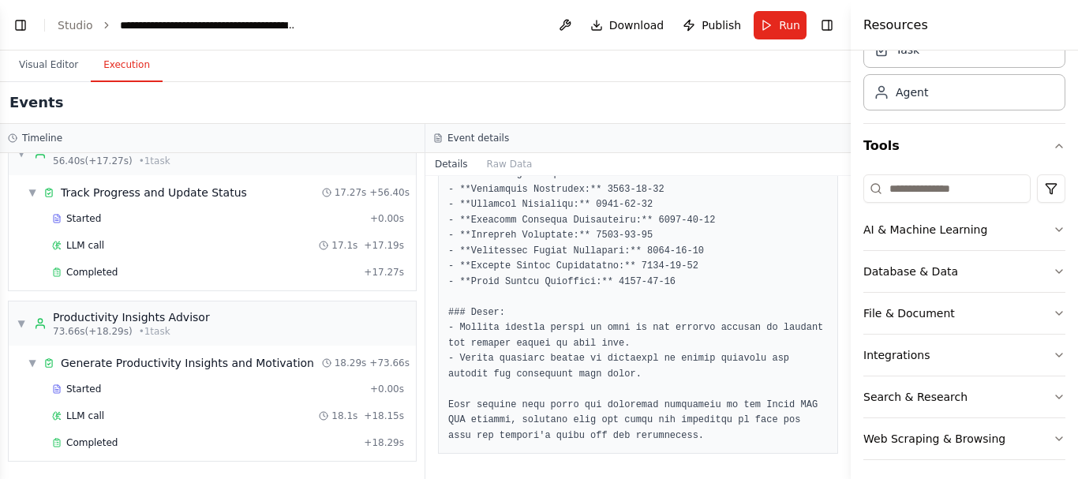
scroll to position [82, 0]
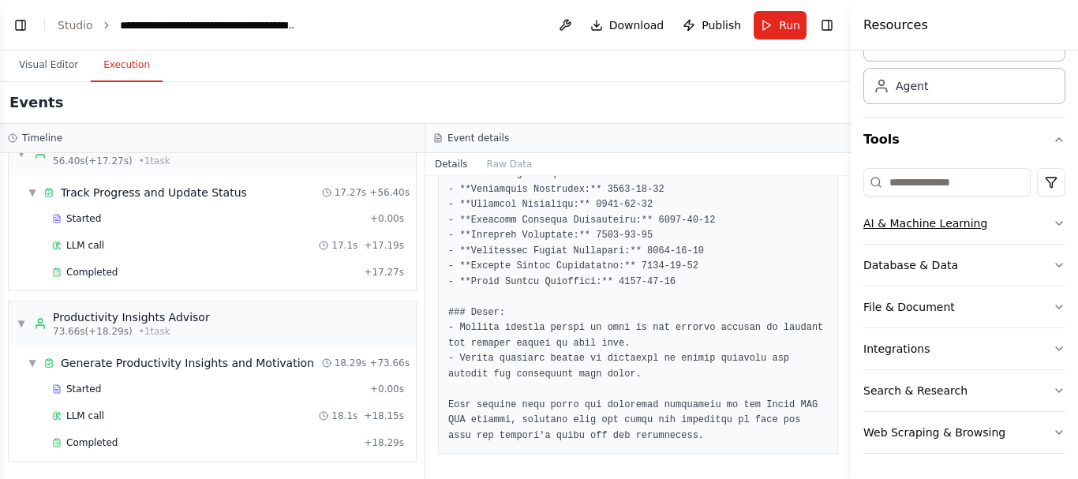
click at [1052, 226] on icon "button" at bounding box center [1058, 223] width 13 height 13
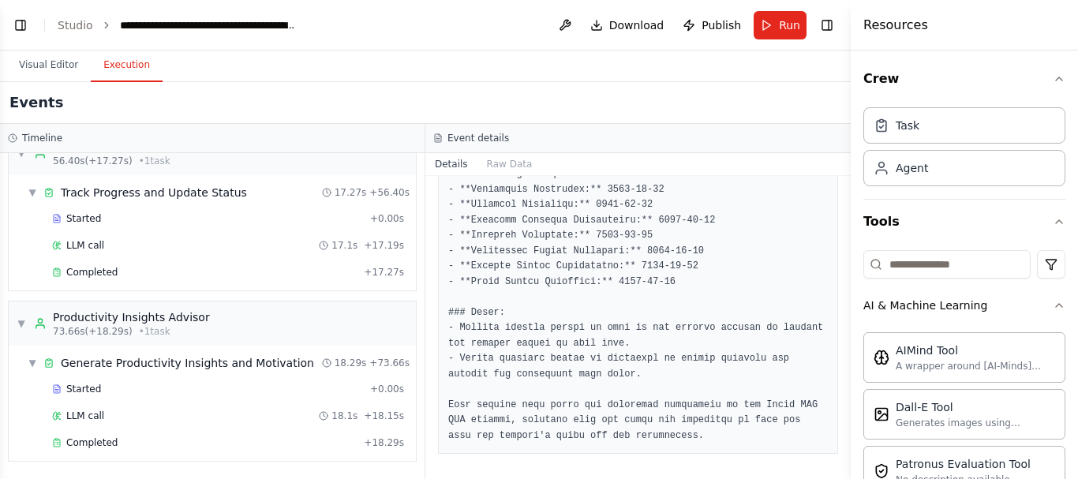
scroll to position [3661, 0]
